Goal: Find specific page/section: Find specific page/section

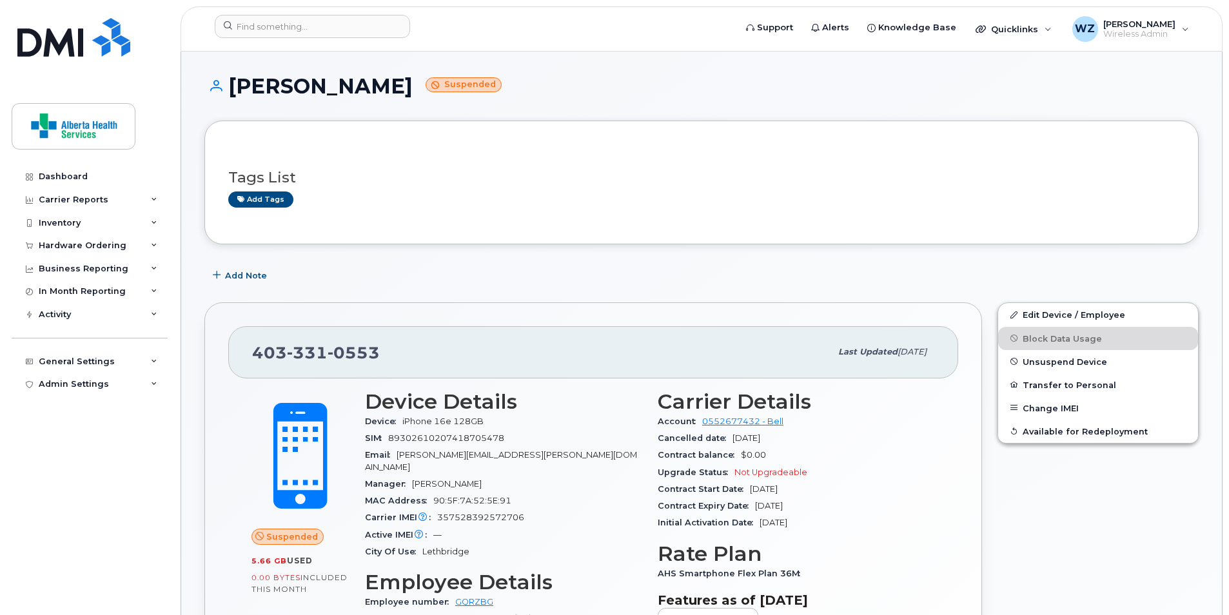
scroll to position [322, 0]
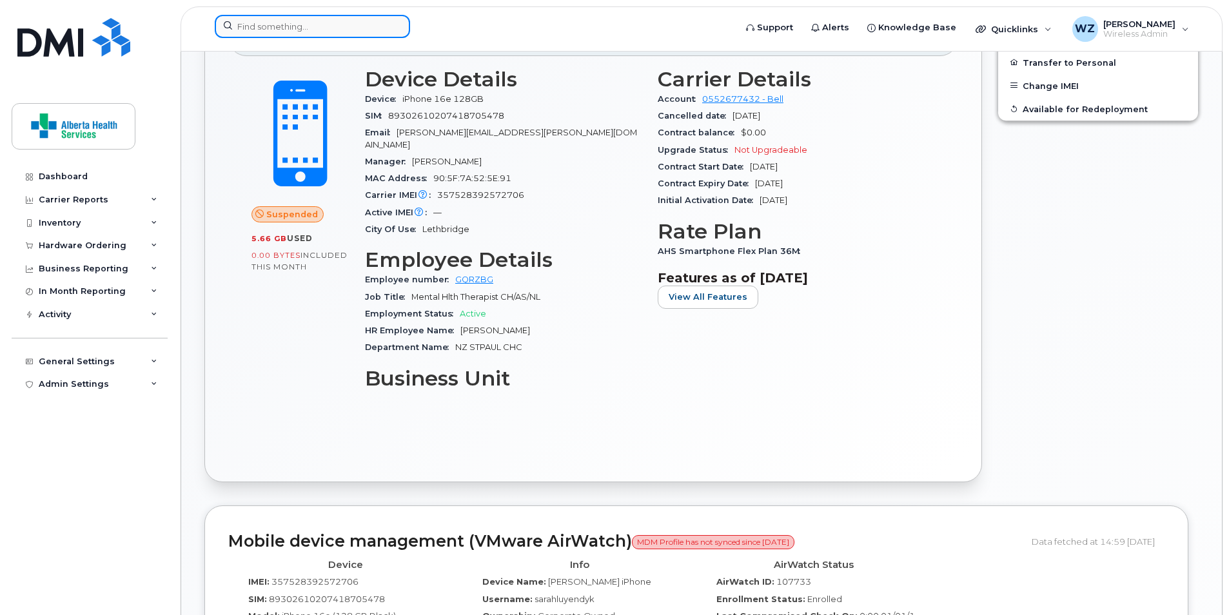
click at [255, 22] on input at bounding box center [312, 26] width 195 height 23
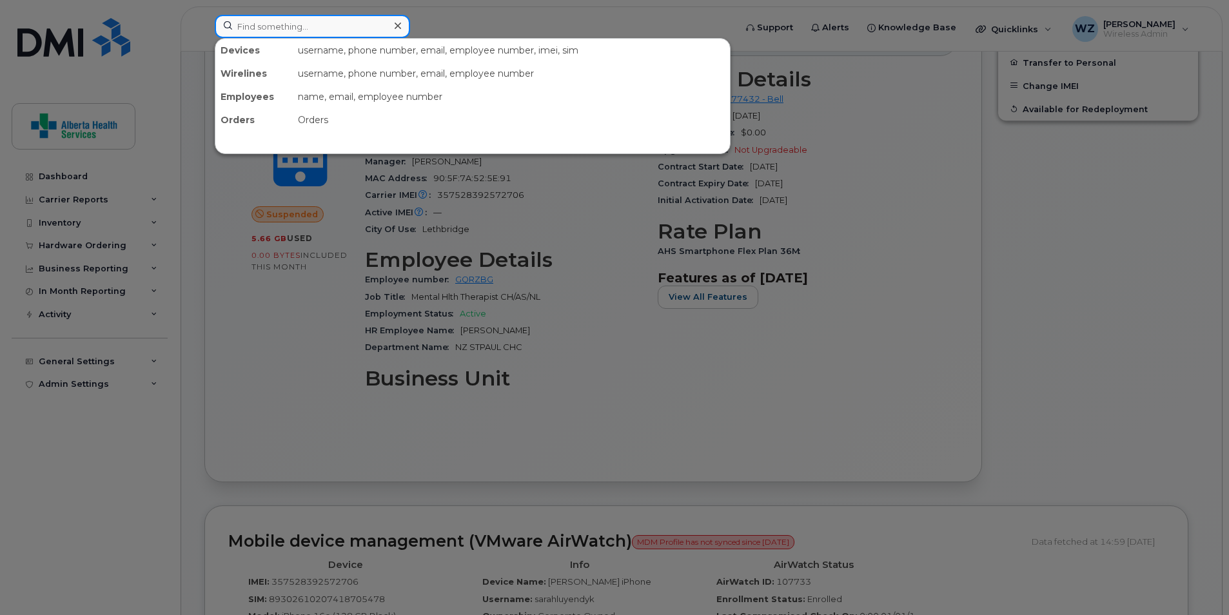
paste input "4038267931"
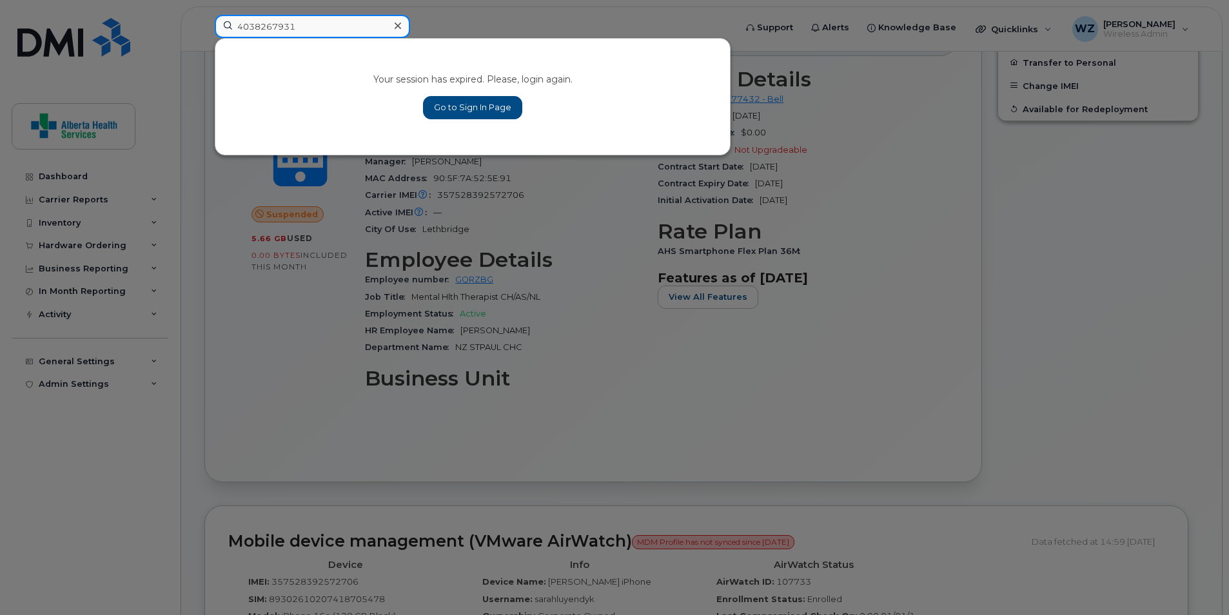
type input "4038267931"
click at [465, 104] on link "Go to Sign In Page" at bounding box center [472, 107] width 99 height 23
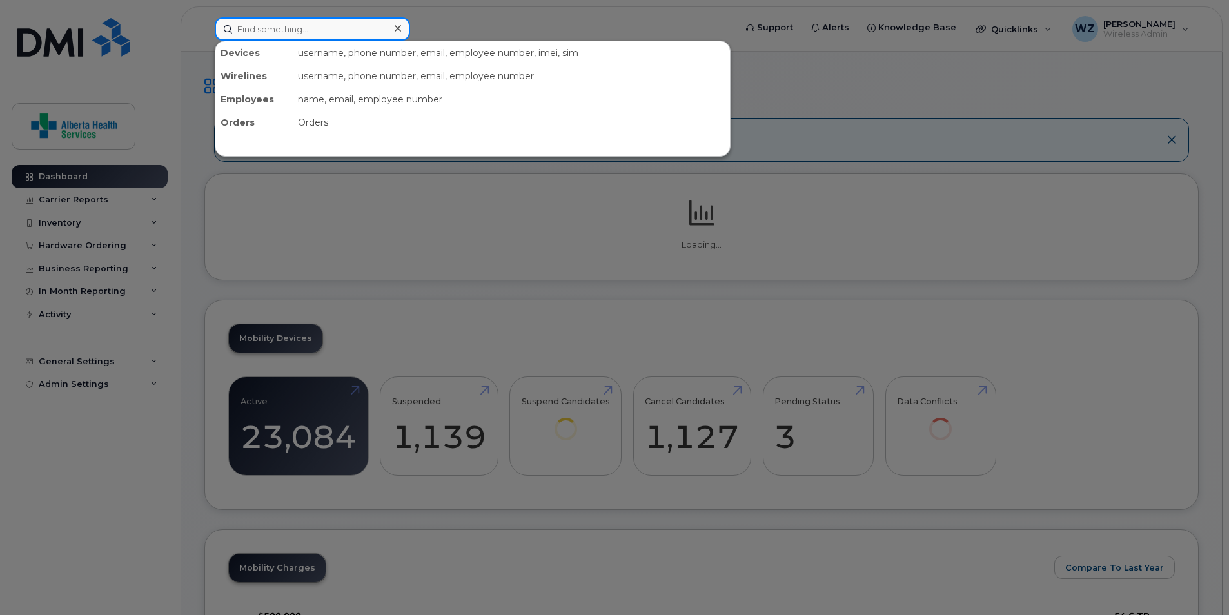
paste input "4038267931"
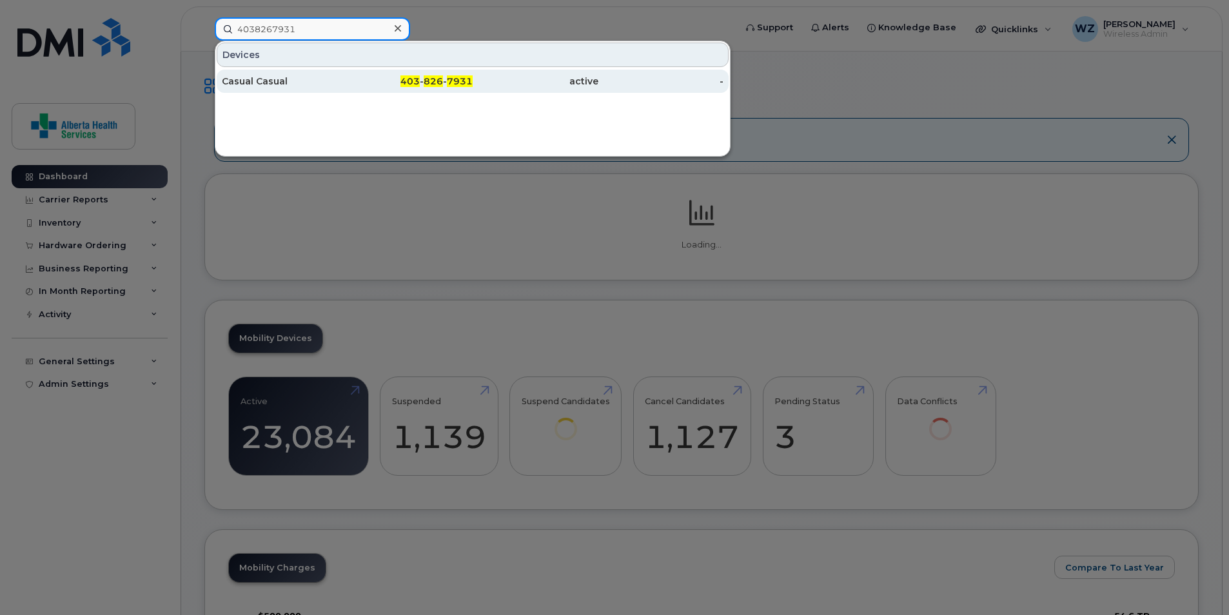
type input "4038267931"
click at [320, 78] on div "Casual Casual" at bounding box center [285, 81] width 126 height 13
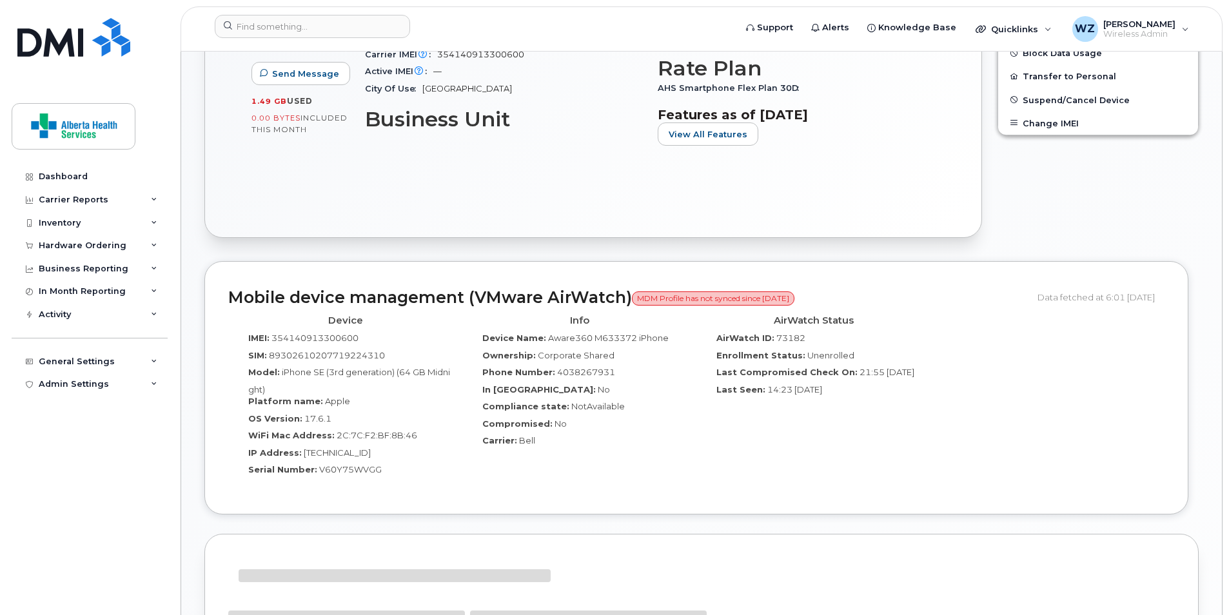
scroll to position [440, 0]
